Goal: Communication & Community: Answer question/provide support

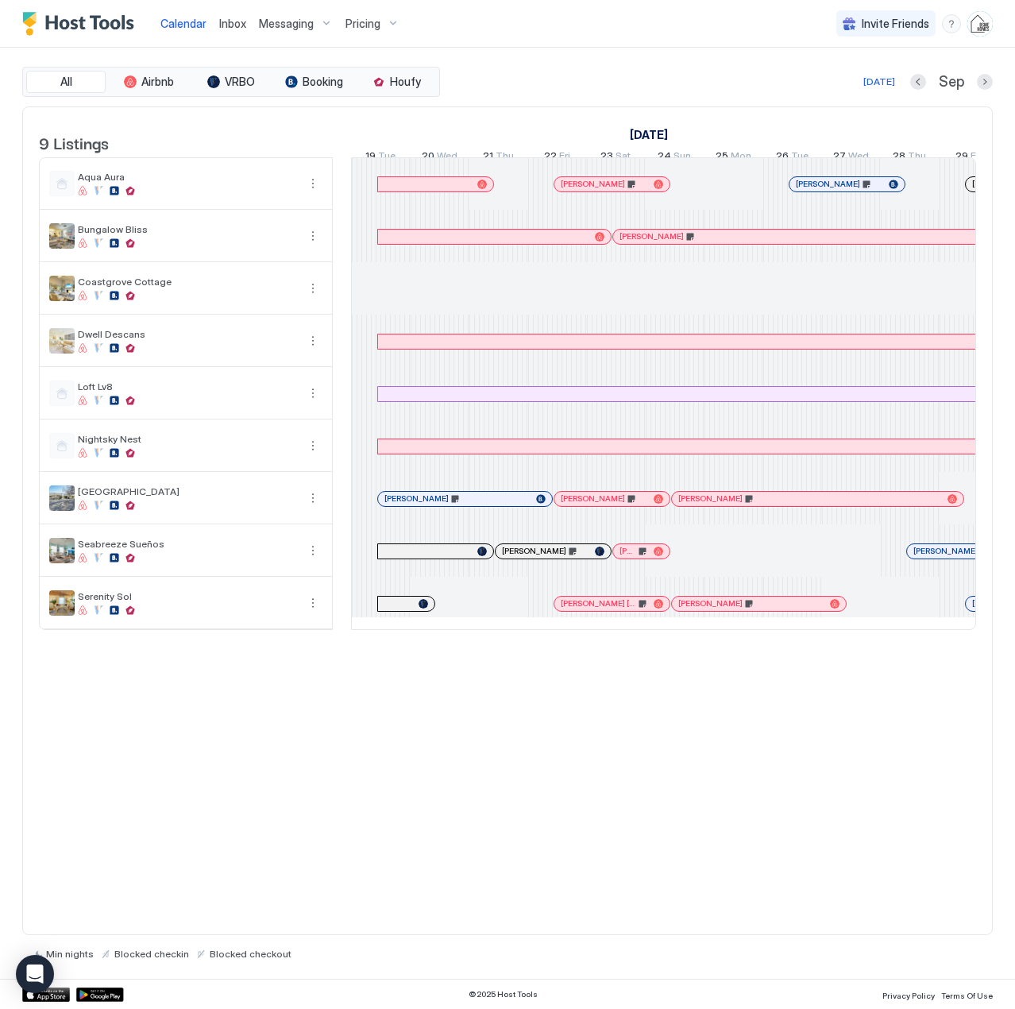
scroll to position [0, 882]
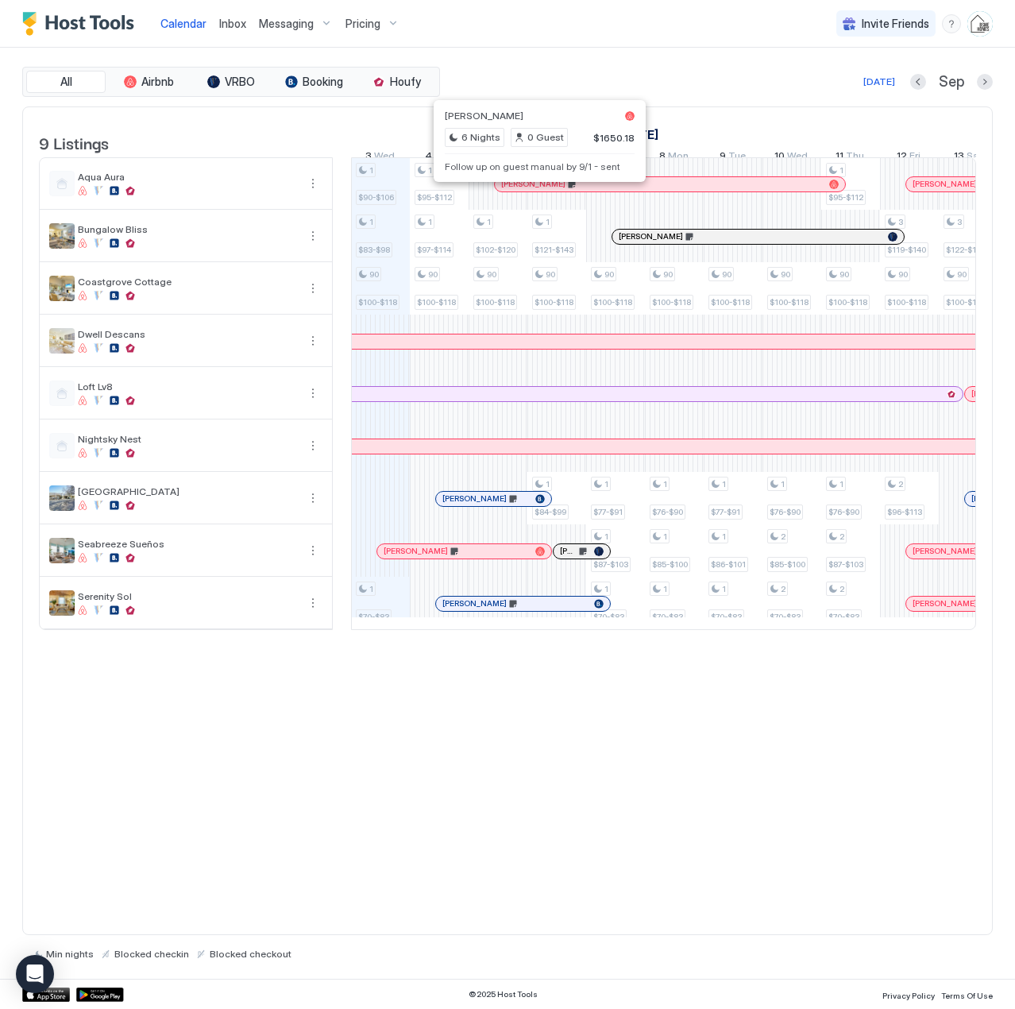
click at [535, 191] on div at bounding box center [534, 184] width 13 height 13
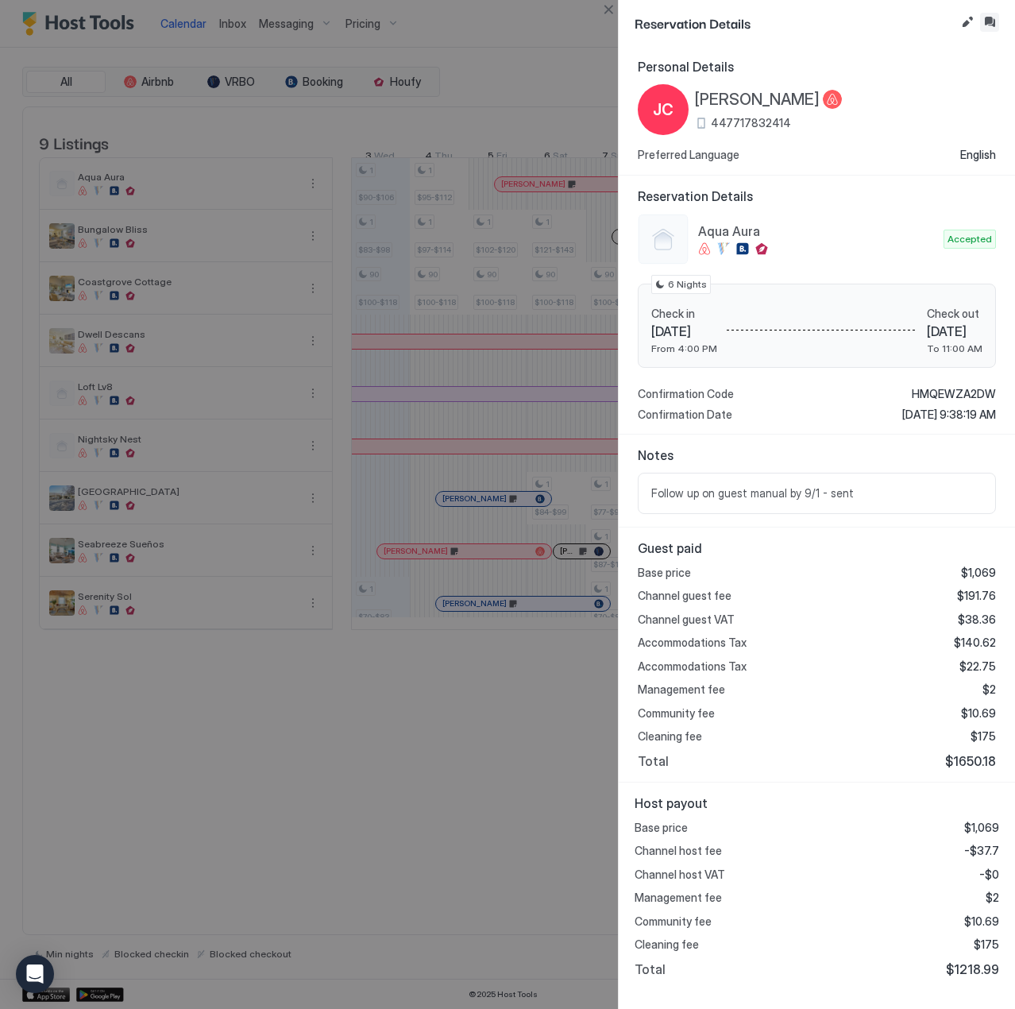
click at [991, 21] on button "Inbox" at bounding box center [989, 22] width 19 height 19
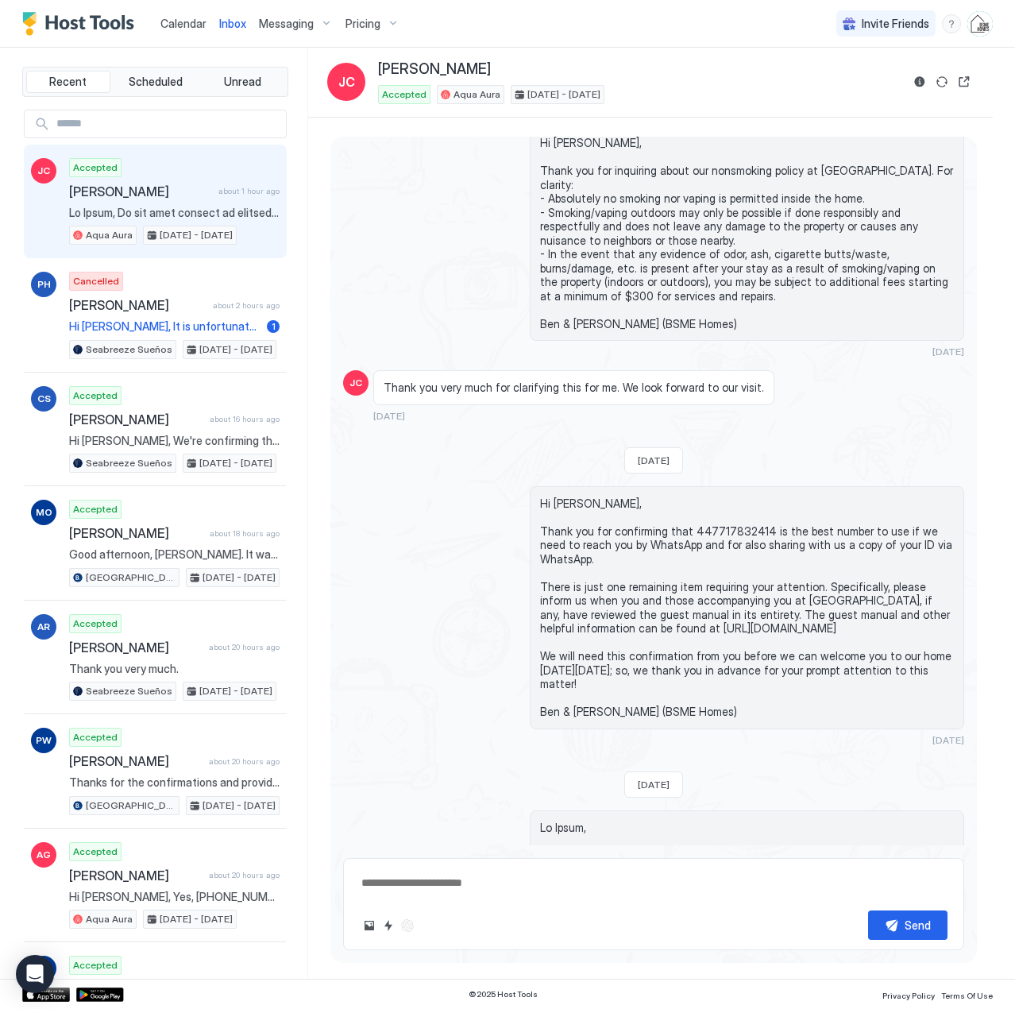
scroll to position [1427, 0]
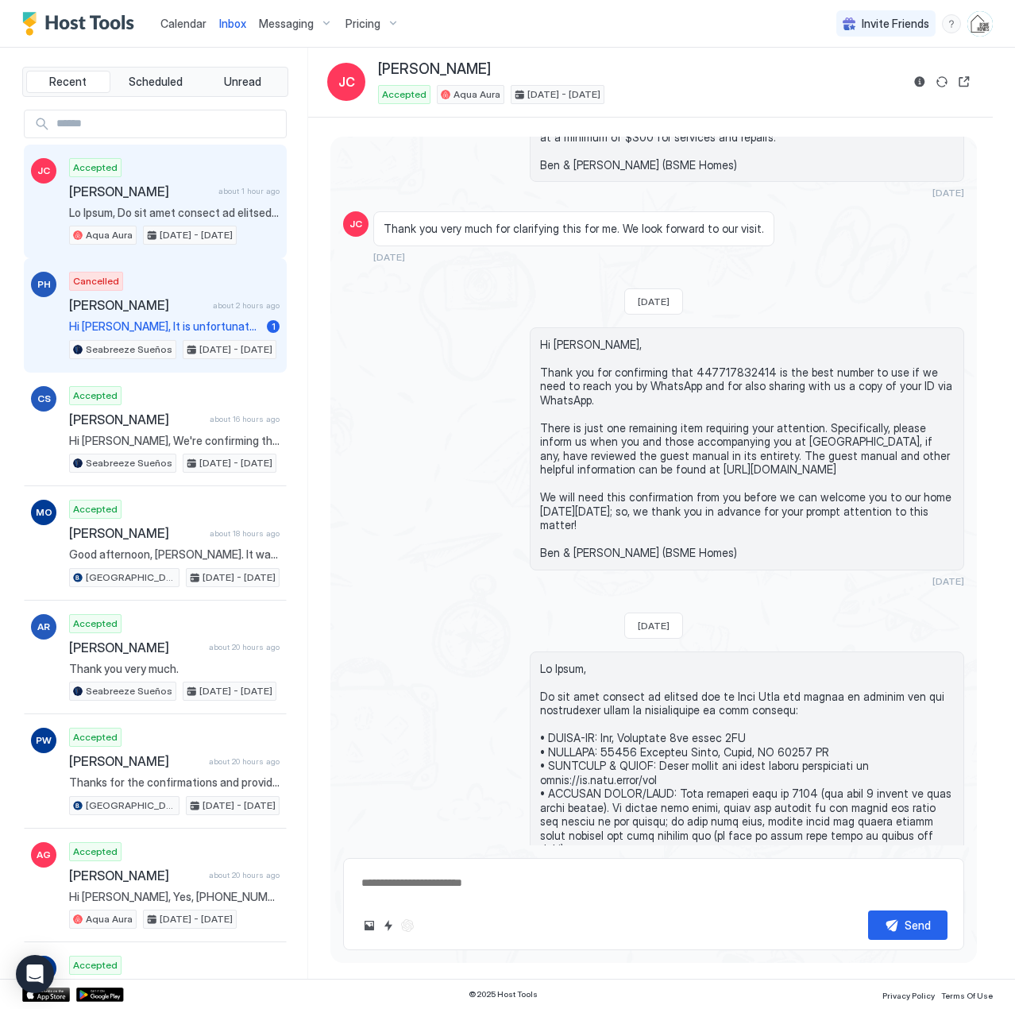
click at [193, 322] on span "Hi [PERSON_NAME], It is unfortunate that your plans have changed for staying at…" at bounding box center [164, 326] width 191 height 14
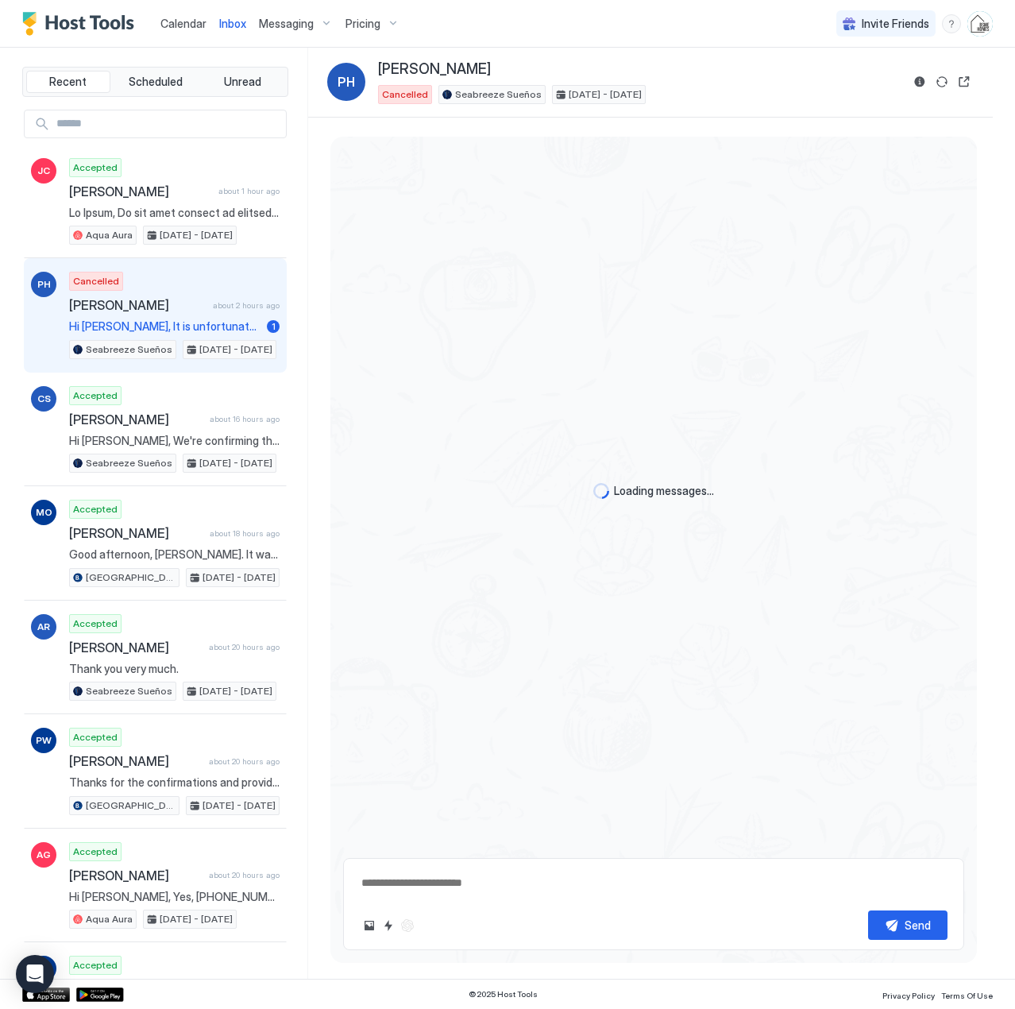
scroll to position [737, 0]
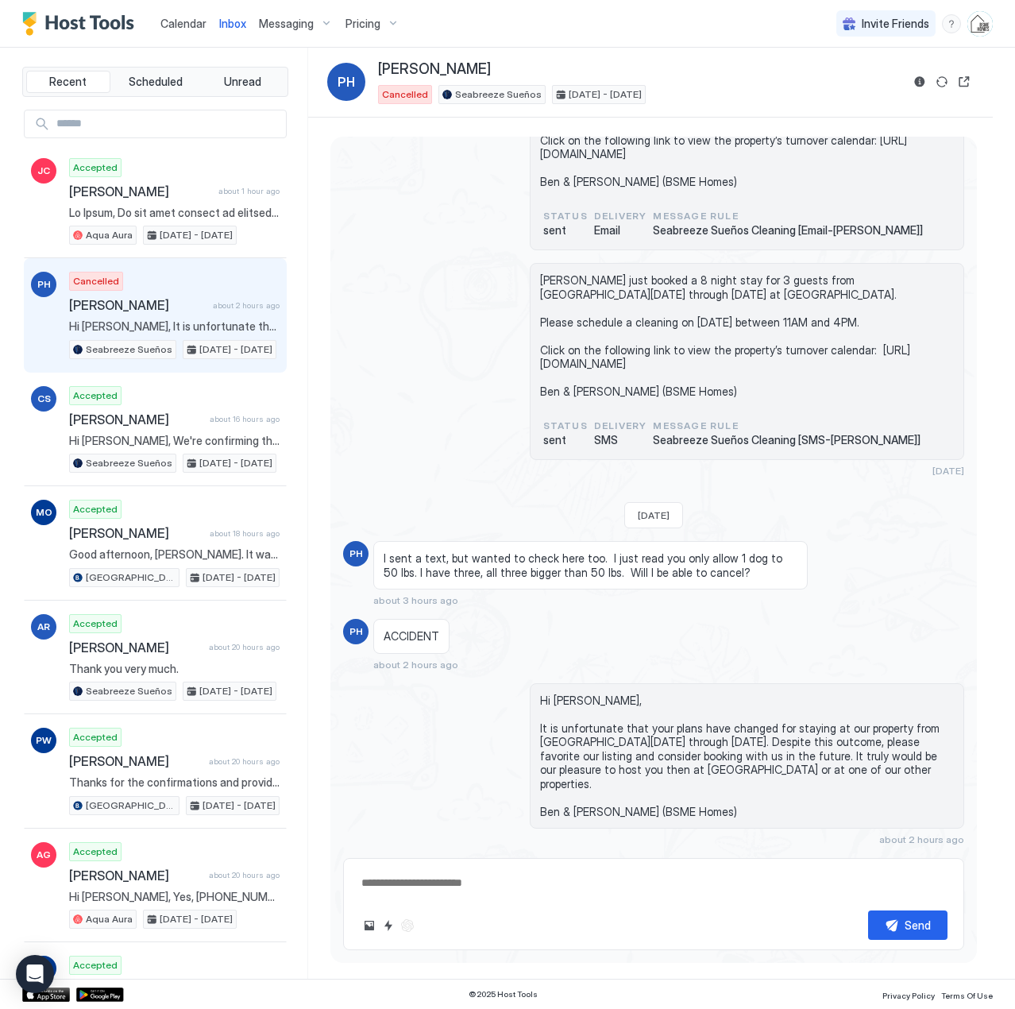
click at [189, 23] on span "Calendar" at bounding box center [183, 24] width 46 height 14
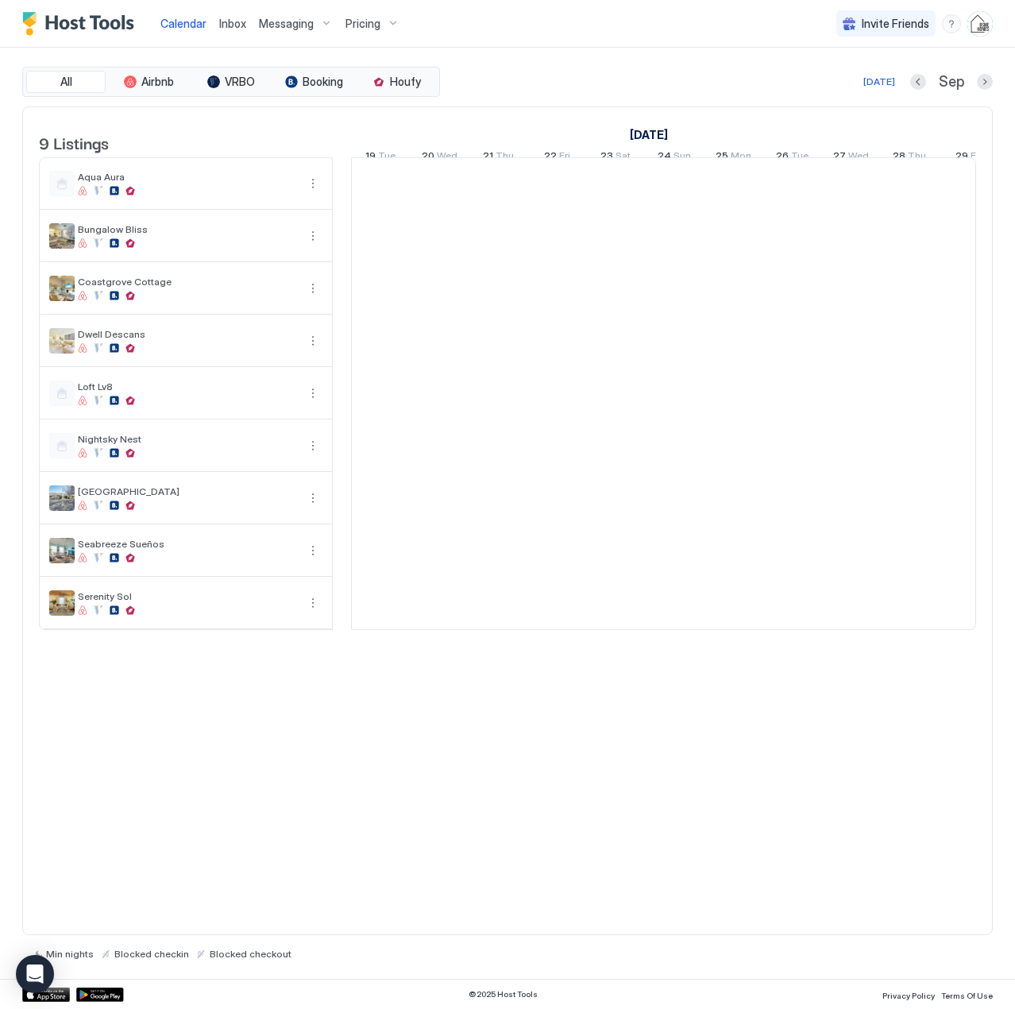
scroll to position [0, 882]
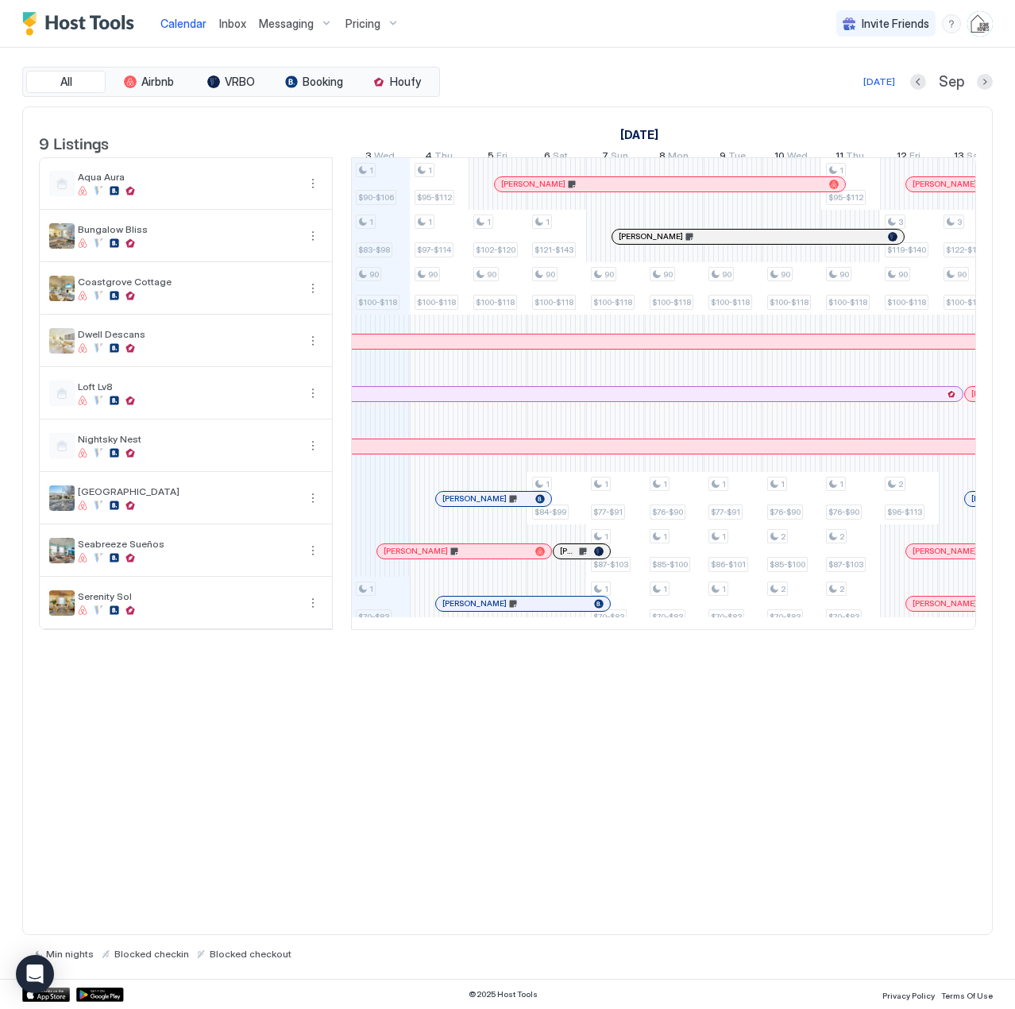
click at [224, 25] on span "Inbox" at bounding box center [232, 24] width 27 height 14
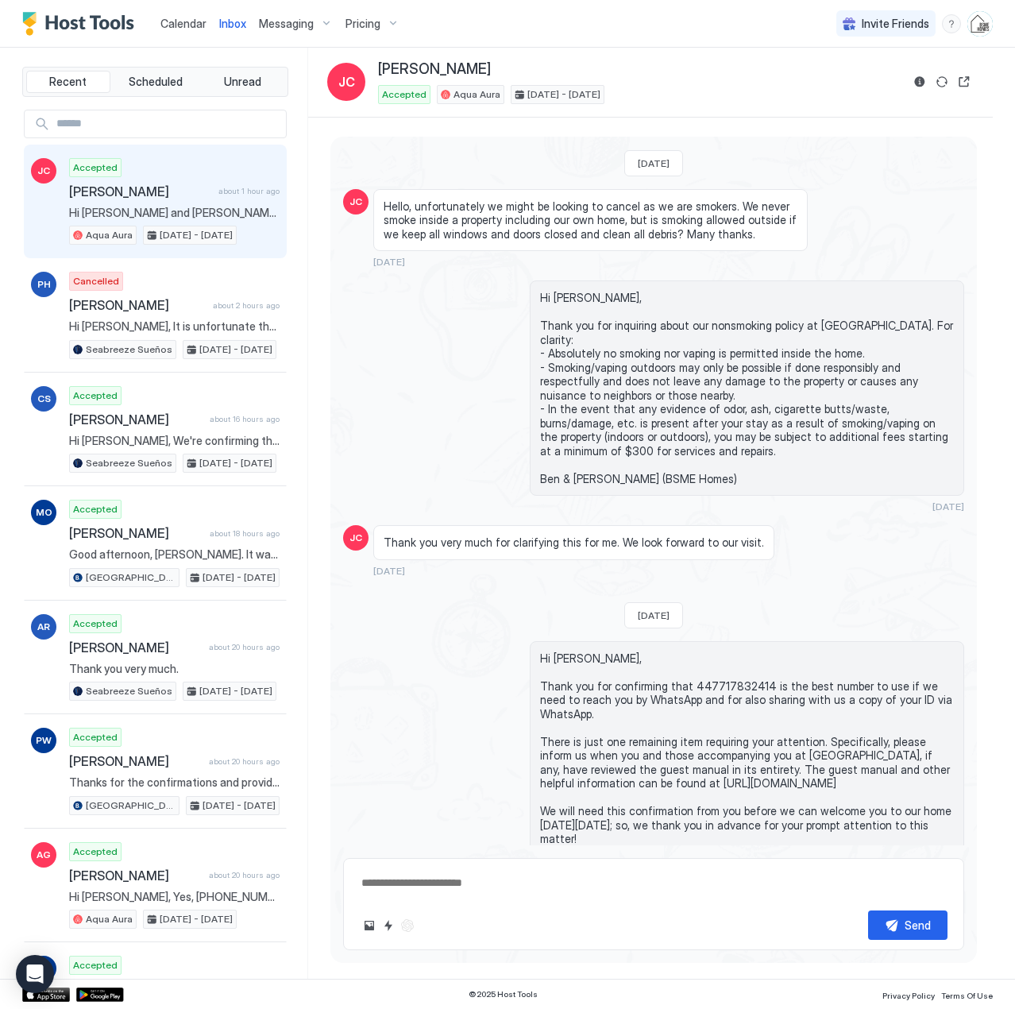
scroll to position [1666, 0]
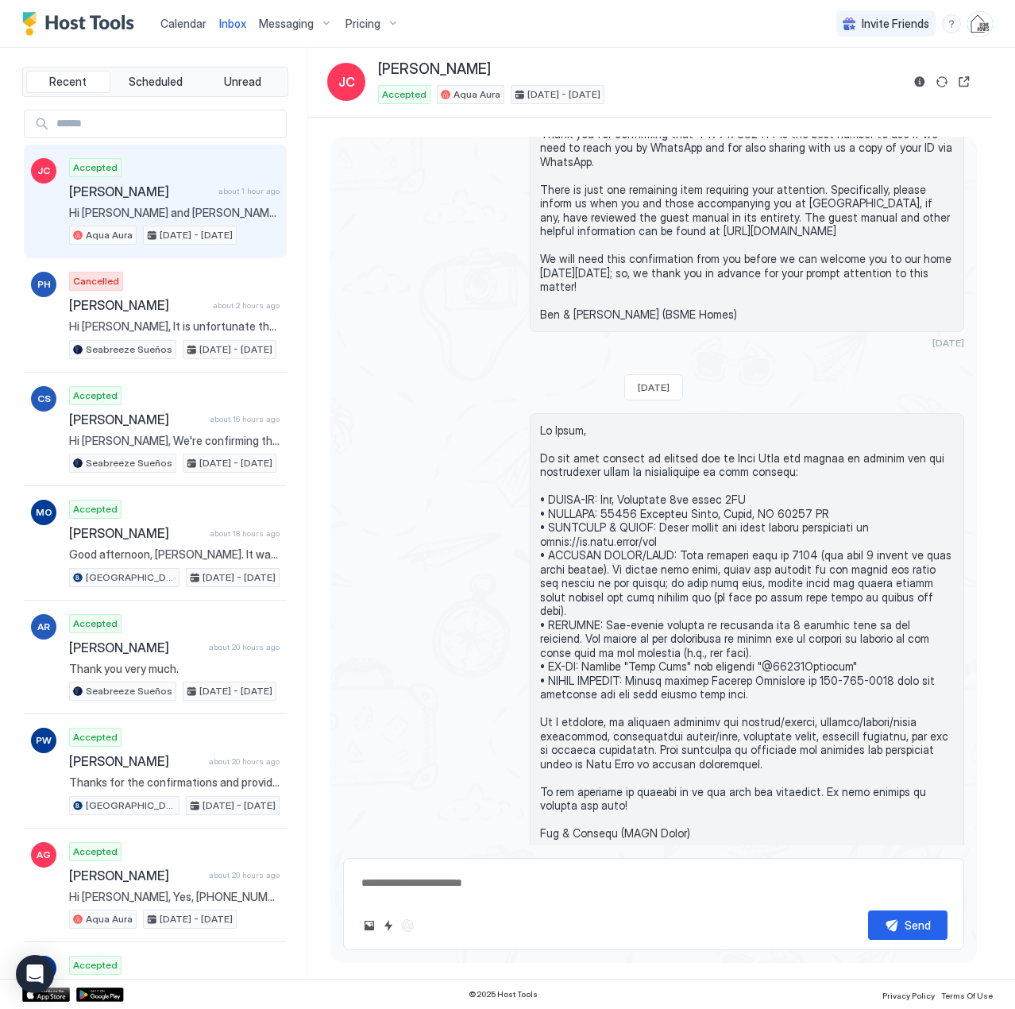
click at [187, 28] on span "Calendar" at bounding box center [183, 24] width 46 height 14
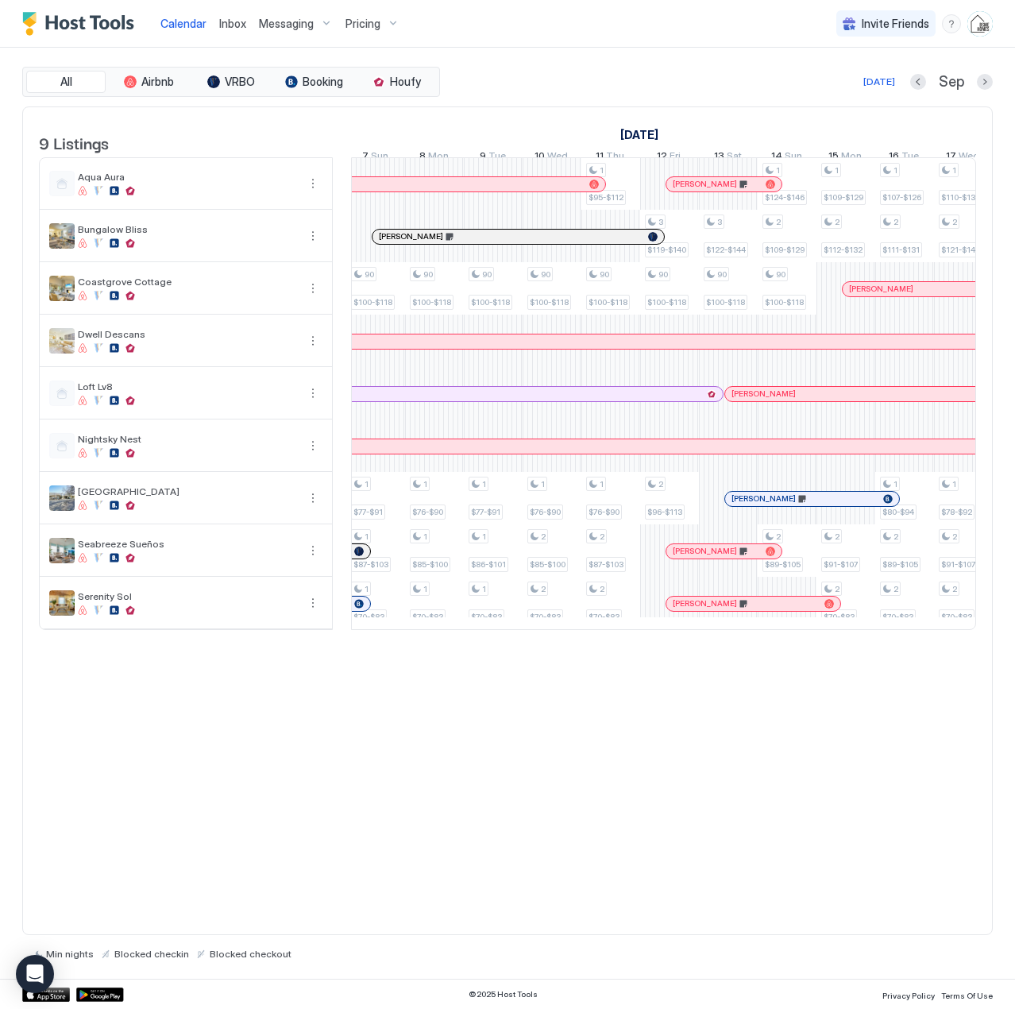
click at [246, 25] on div "Inbox" at bounding box center [233, 23] width 40 height 29
click at [865, 295] on div at bounding box center [865, 289] width 13 height 13
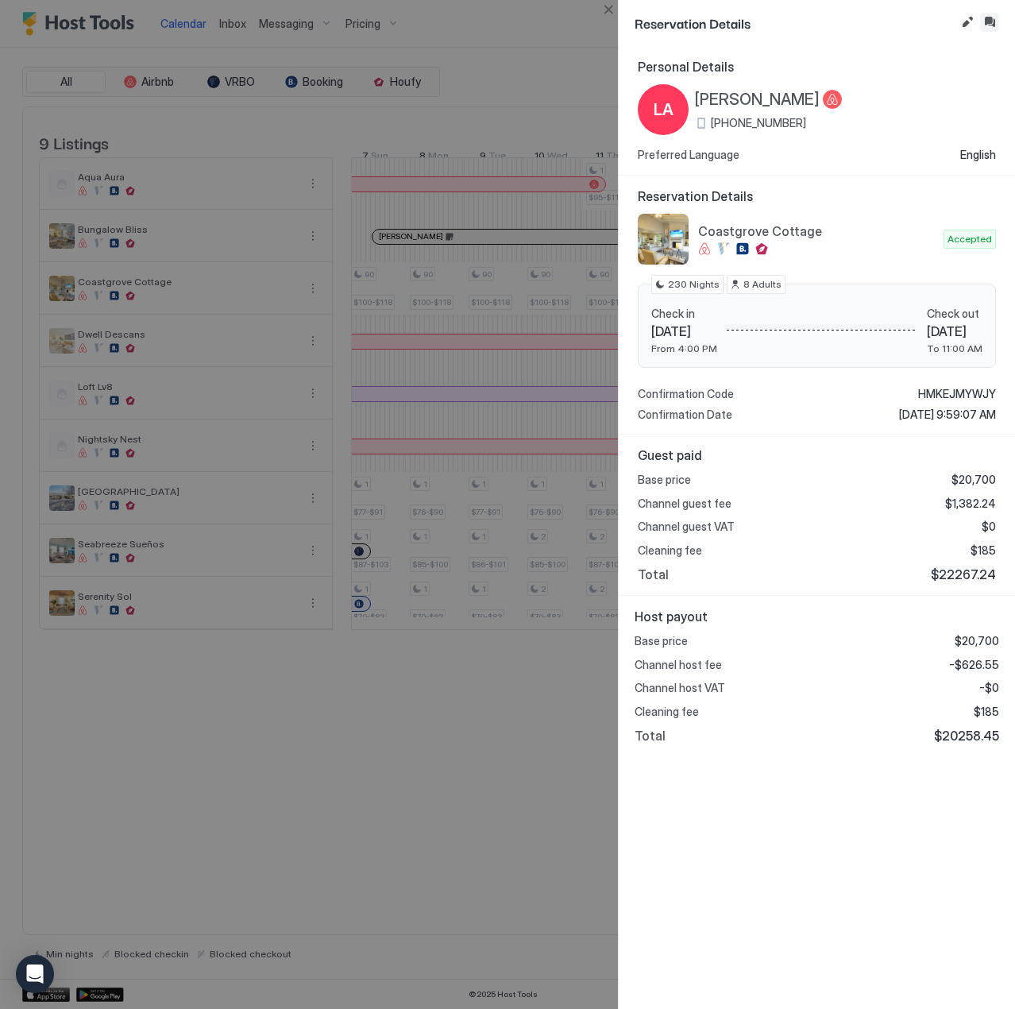
click at [991, 20] on button "Inbox" at bounding box center [989, 22] width 19 height 19
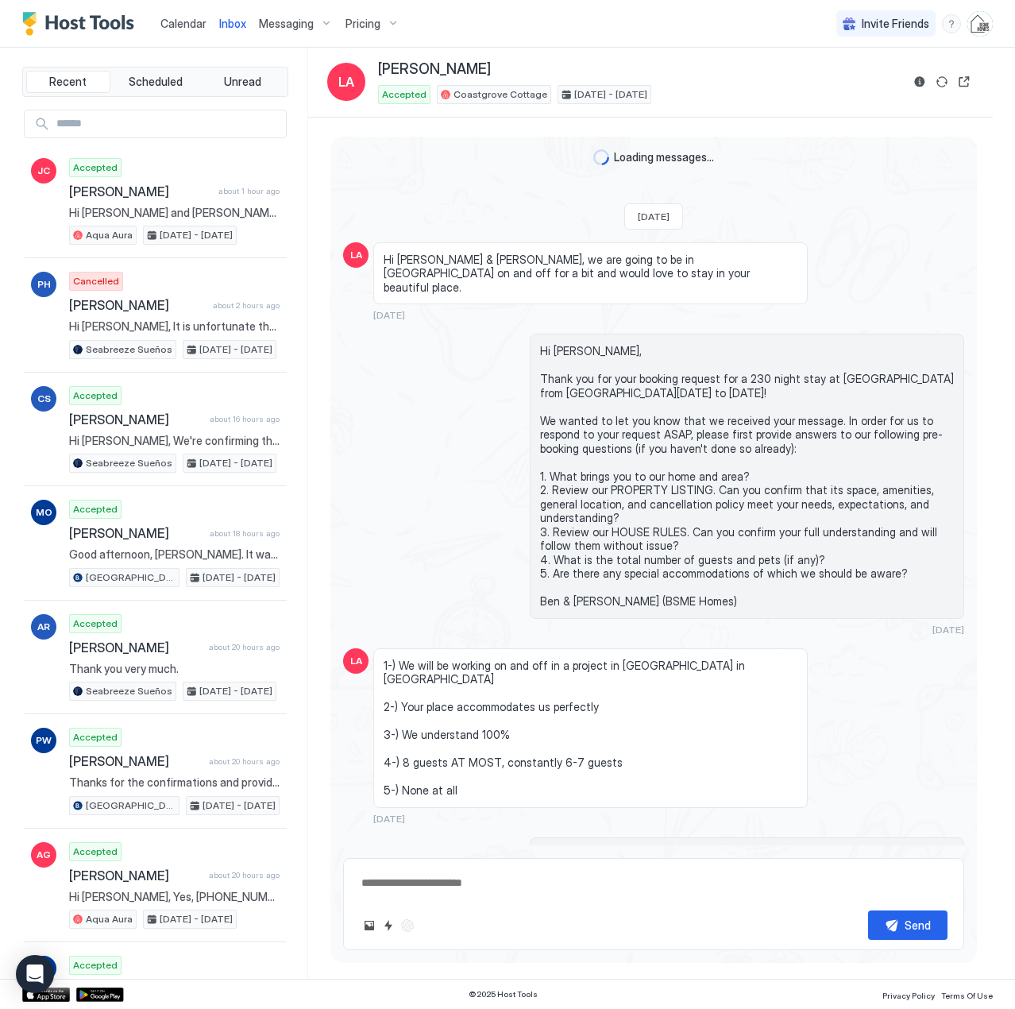
scroll to position [2542, 0]
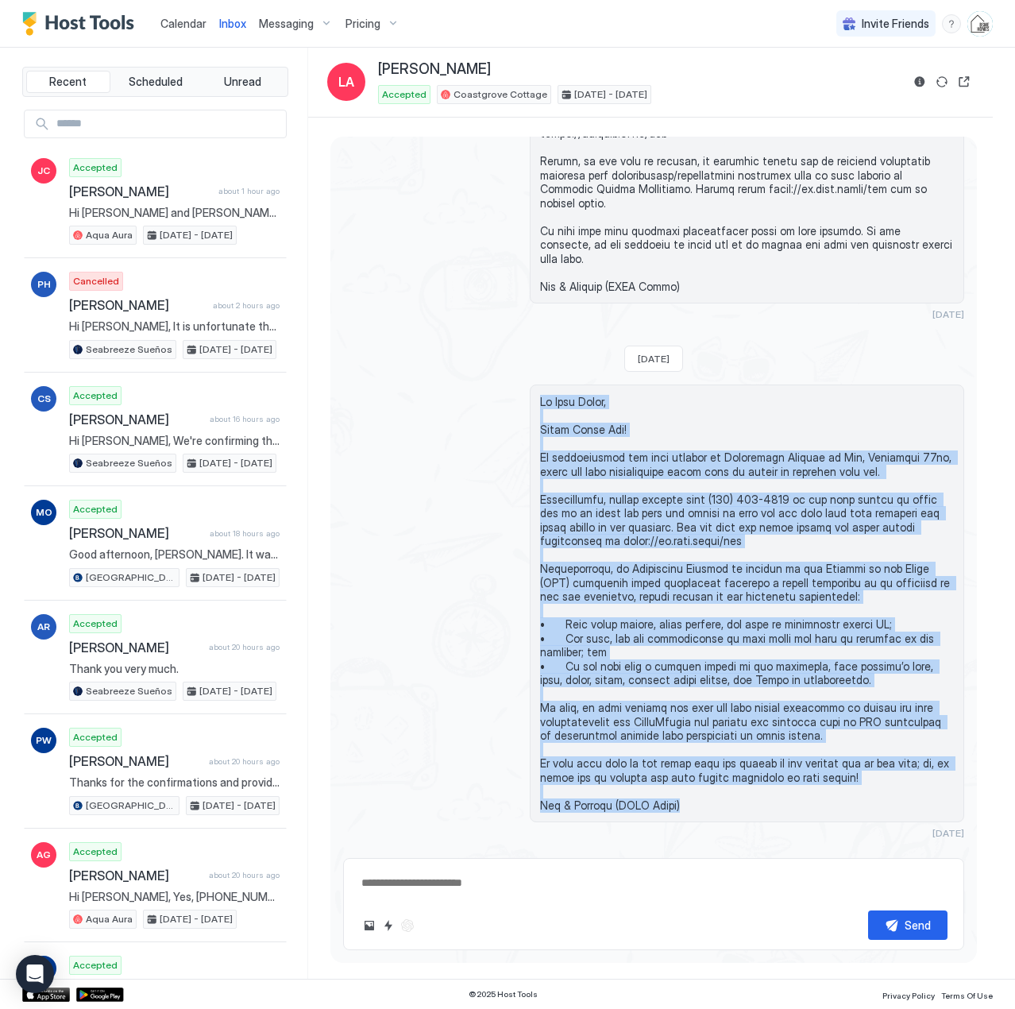
drag, startPoint x: 705, startPoint y: 778, endPoint x: 521, endPoint y: 374, distance: 444.3
click at [521, 384] on div "[DATE]" at bounding box center [653, 611] width 621 height 454
copy span "Lo Ipsu Dolor, Sitam Conse Adi! El seddoeiusmod tem inci utlabor et Doloremagn …"
